Goal: Task Accomplishment & Management: Manage account settings

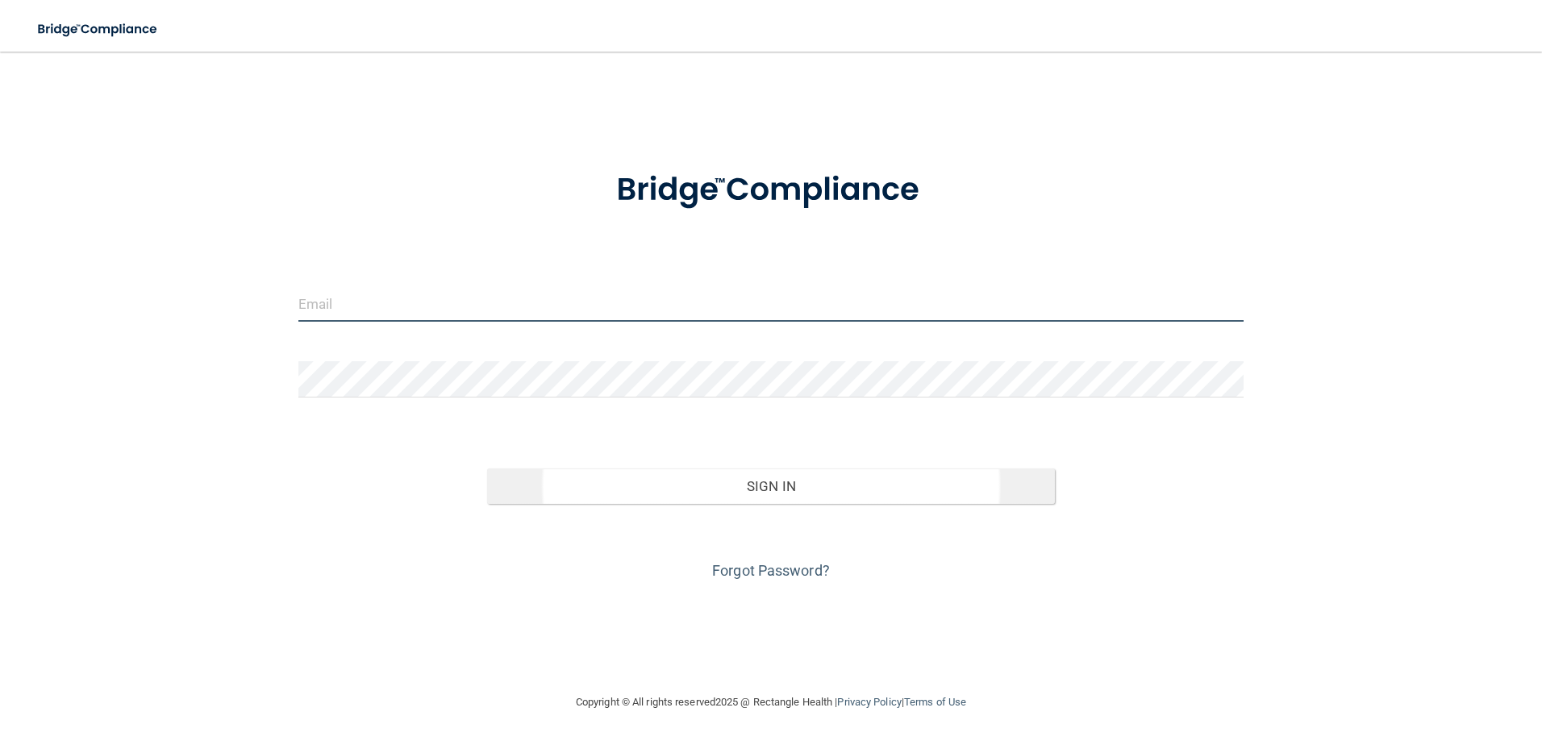
type input "[EMAIL_ADDRESS][DOMAIN_NAME]"
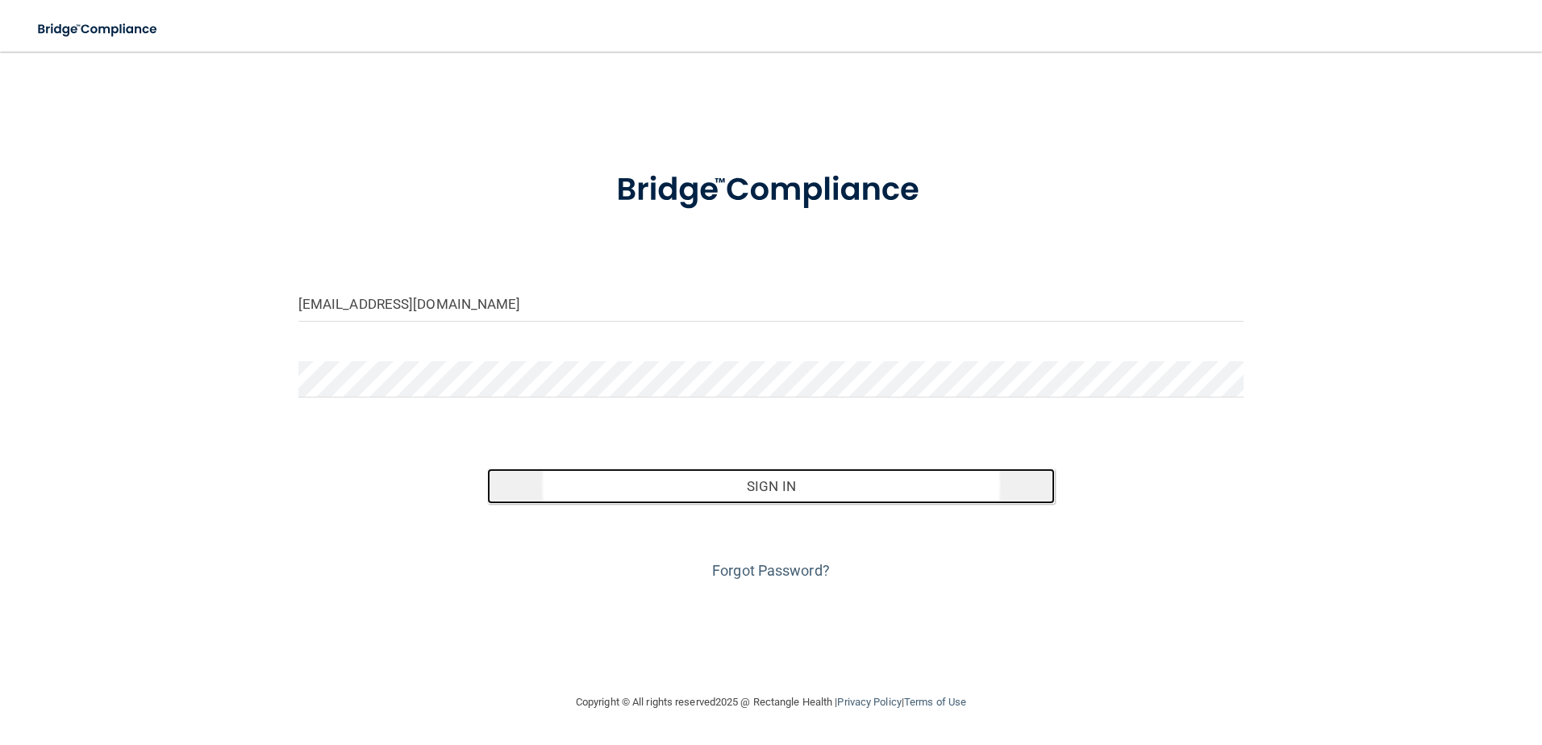
click at [613, 501] on button "Sign In" at bounding box center [771, 486] width 568 height 35
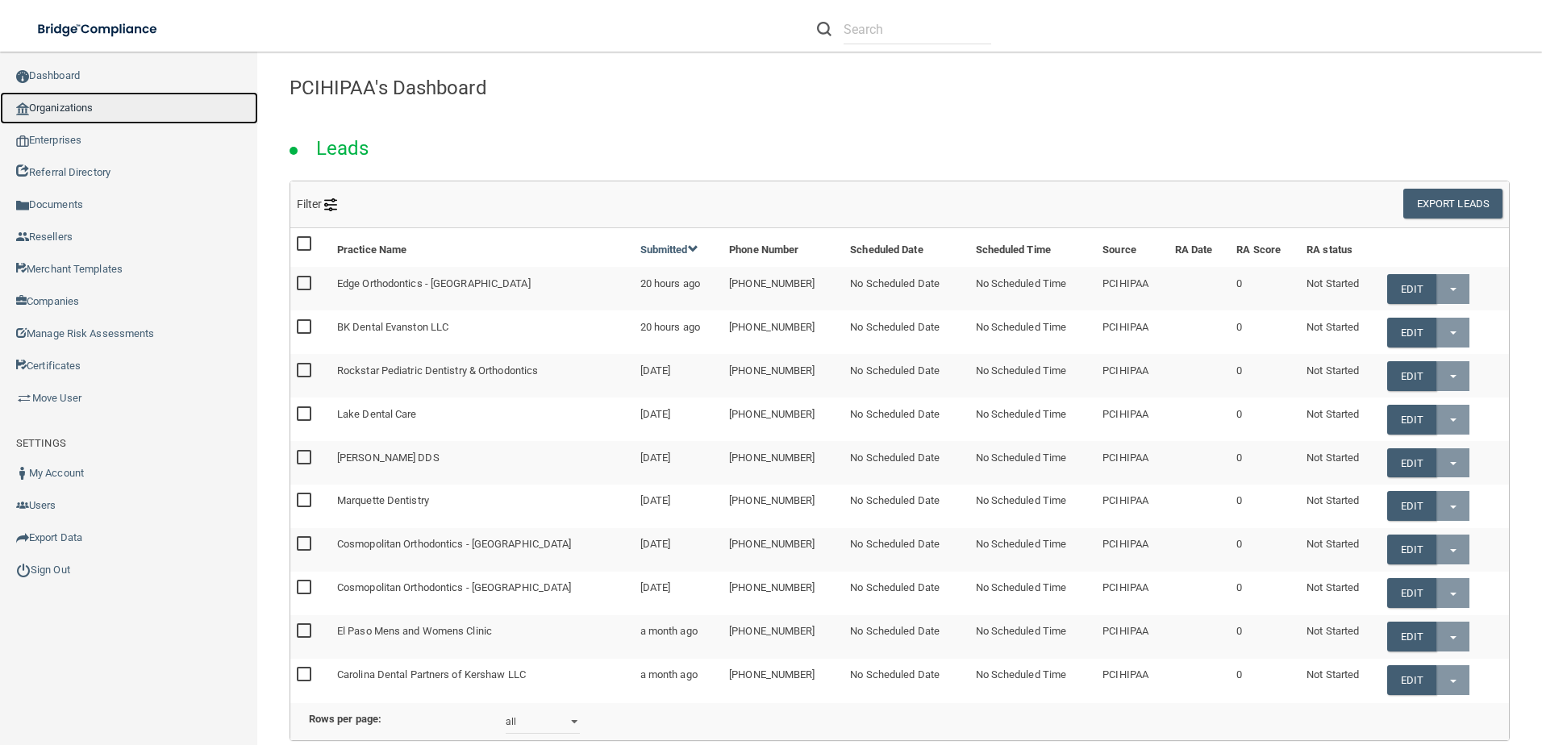
click at [66, 106] on link "Organizations" at bounding box center [129, 108] width 258 height 32
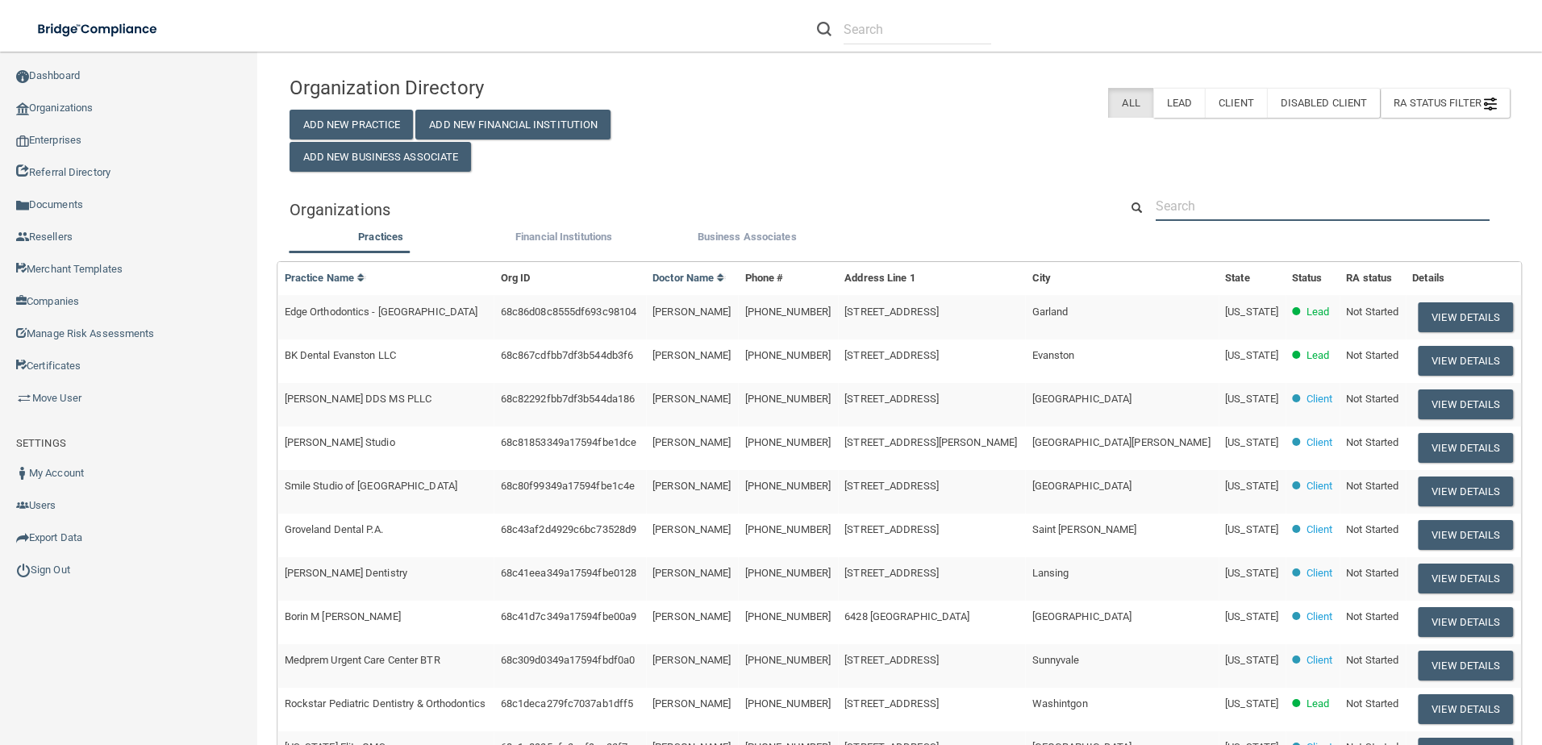
click at [1177, 210] on input "text" at bounding box center [1323, 206] width 334 height 30
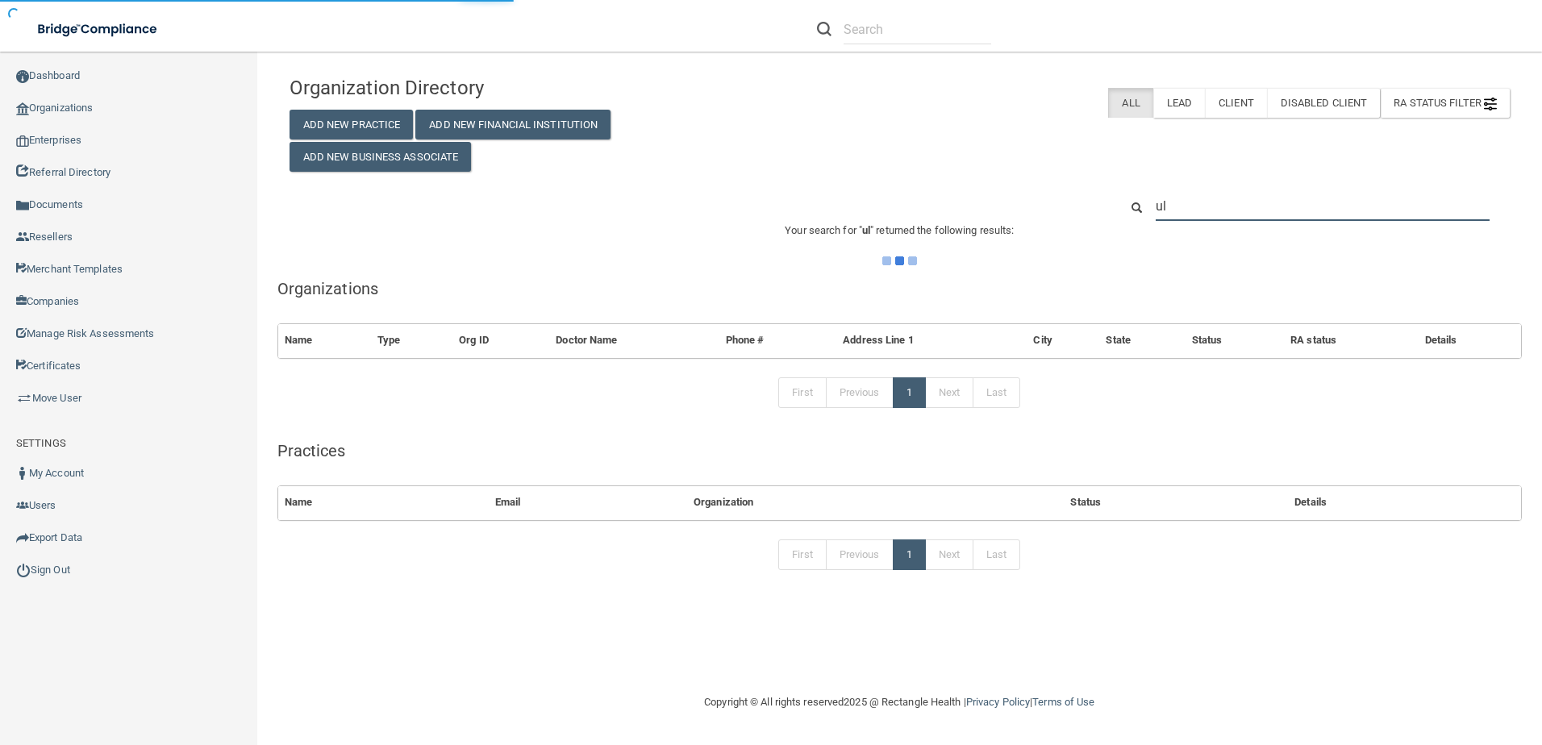
type input "[GEOGRAPHIC_DATA]"
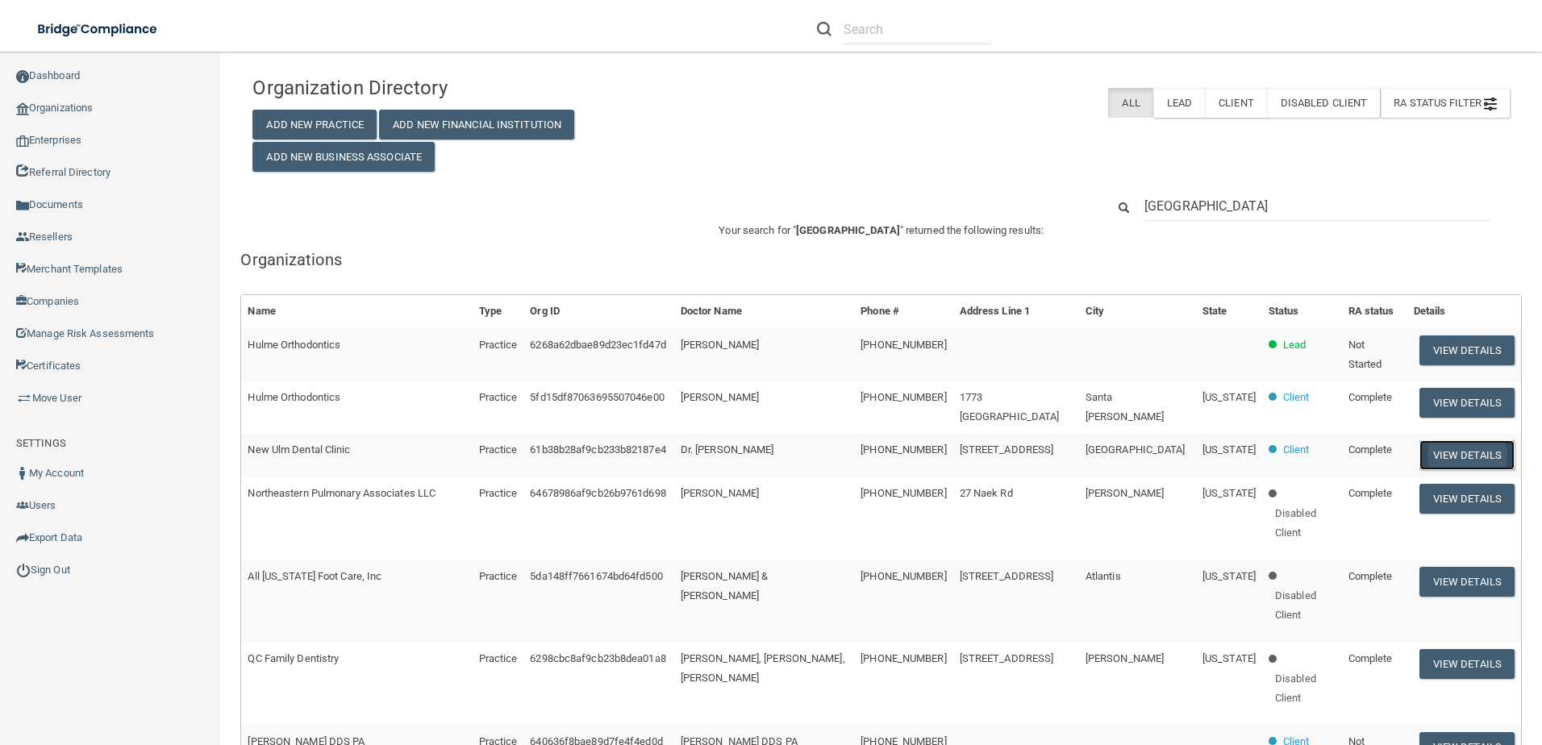
click at [1451, 457] on button "View Details" at bounding box center [1467, 455] width 95 height 30
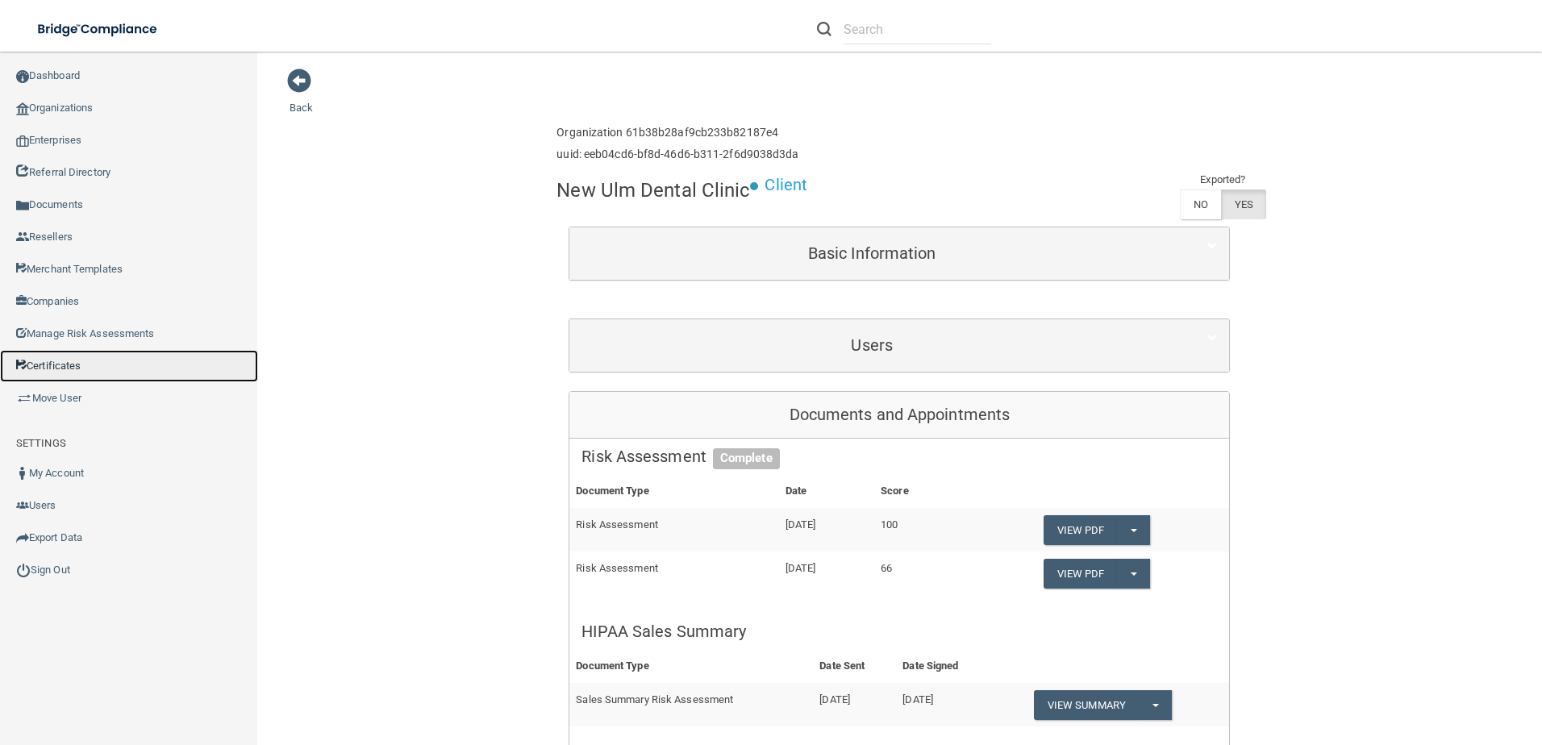
click at [67, 370] on link "Certificates" at bounding box center [129, 366] width 258 height 32
click at [301, 71] on span at bounding box center [299, 81] width 24 height 24
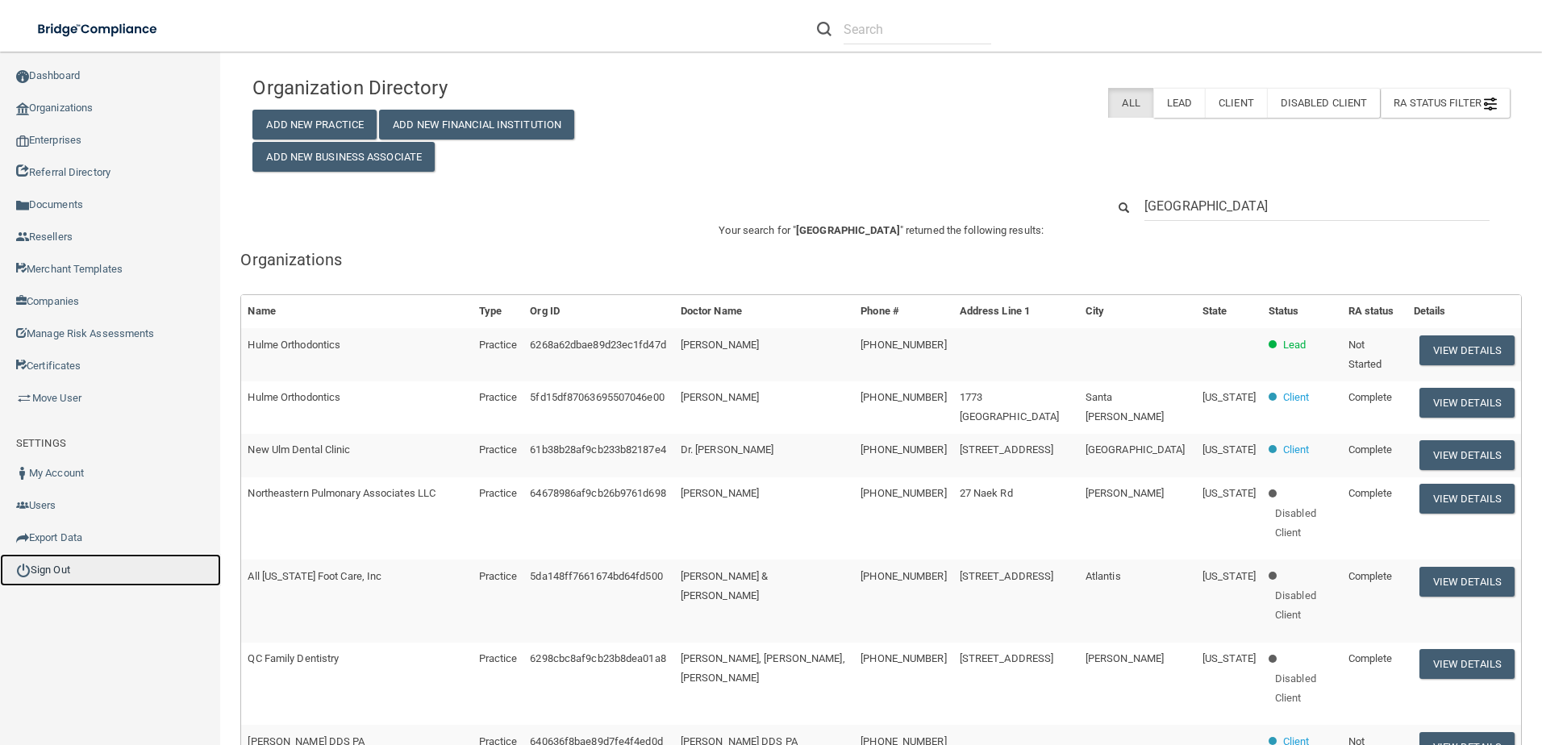
click at [52, 569] on link "Sign Out" at bounding box center [110, 570] width 221 height 32
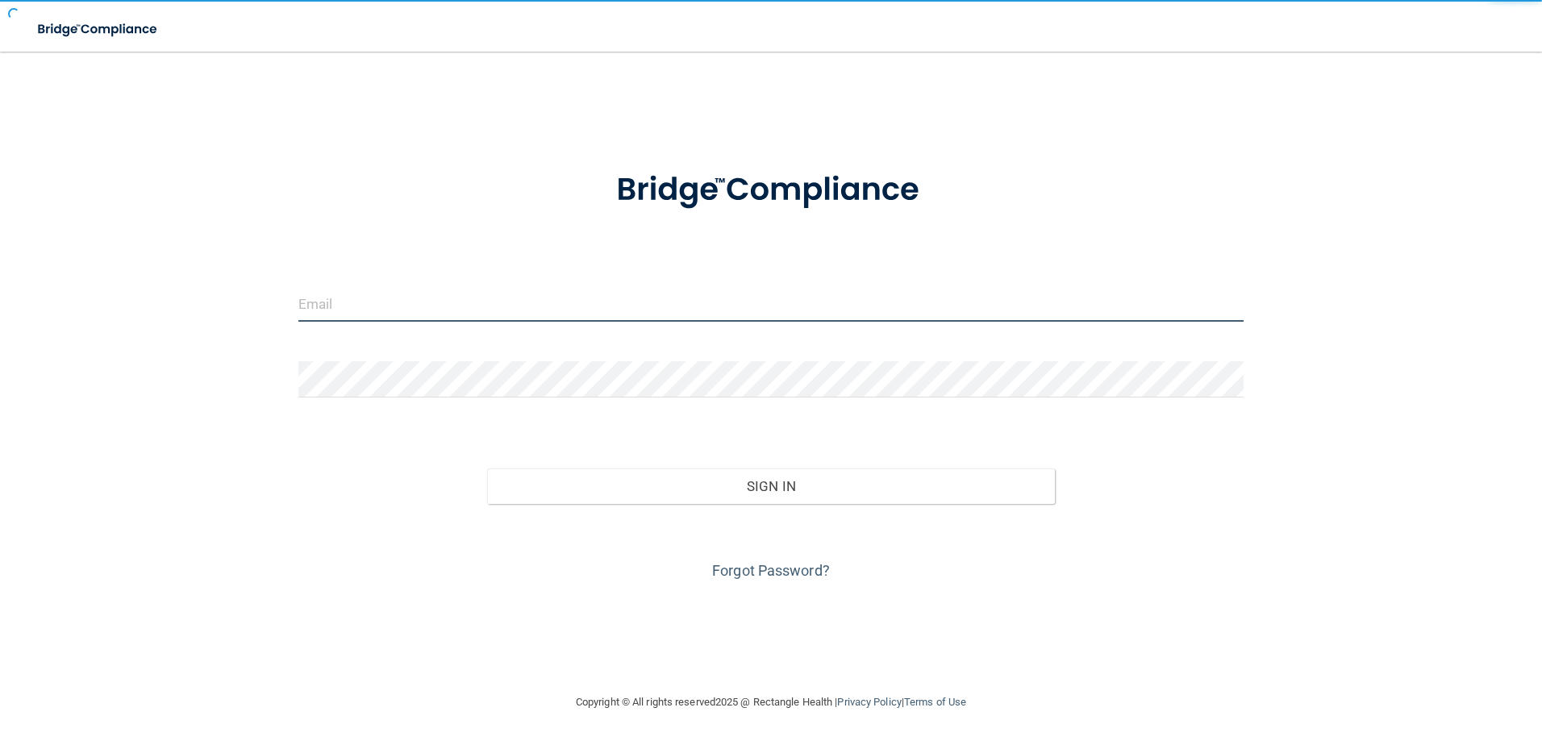
type input "[EMAIL_ADDRESS][DOMAIN_NAME]"
